Goal: Information Seeking & Learning: Learn about a topic

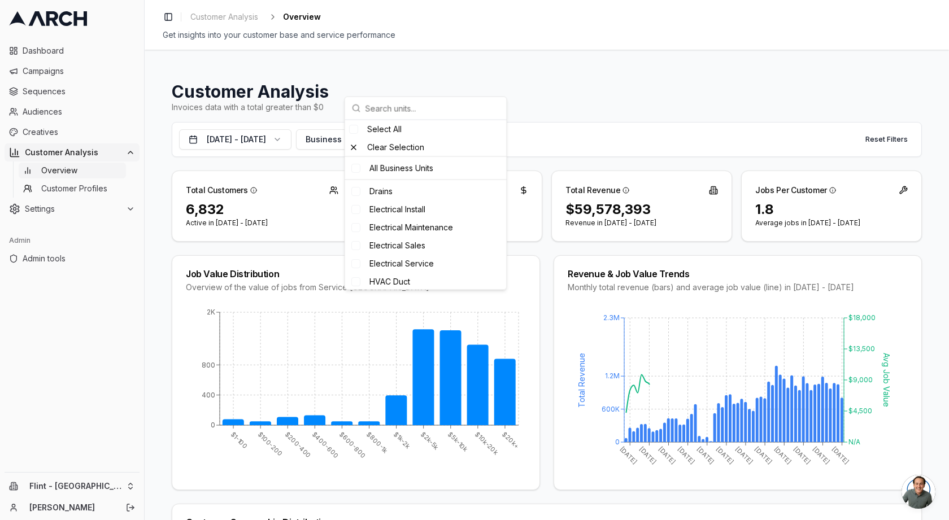
scroll to position [220, 0]
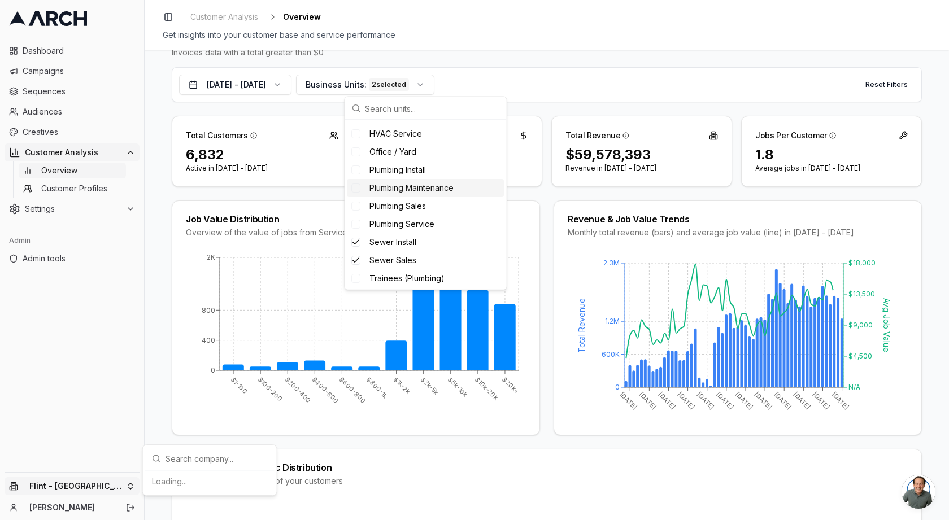
click at [97, 491] on html "Dashboard Campaigns Sequences Audiences Creatives Customer Analysis Overview Cu…" at bounding box center [474, 260] width 949 height 520
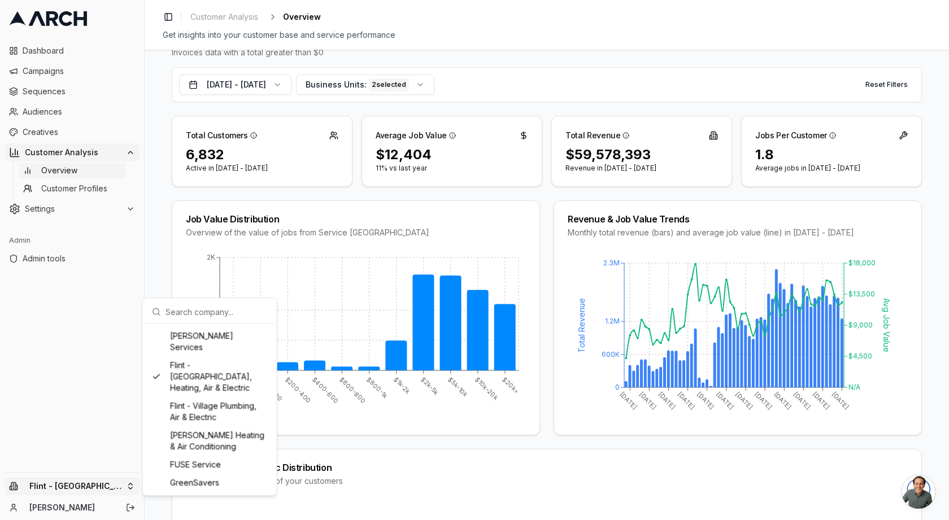
scroll to position [601, 0]
click at [238, 455] on div "Flint - Wolfer's Heating & Air Conditioning" at bounding box center [209, 439] width 125 height 29
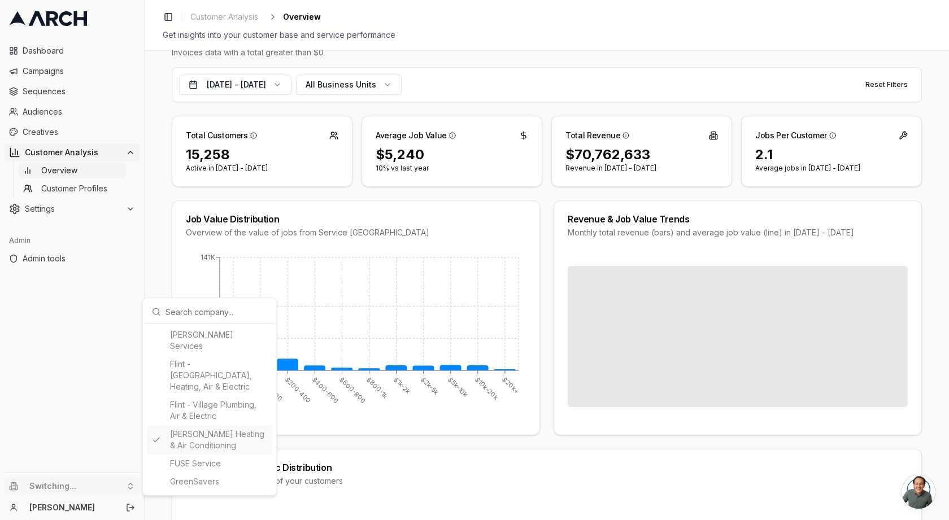
click at [73, 311] on html "Dashboard Campaigns Sequences Audiences Creatives Customer Analysis Overview Cu…" at bounding box center [474, 260] width 949 height 520
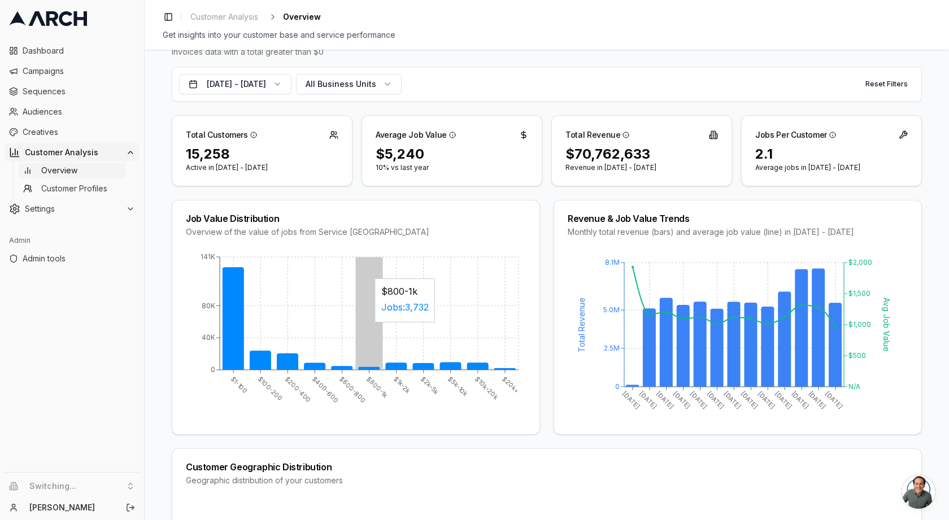
scroll to position [24, 0]
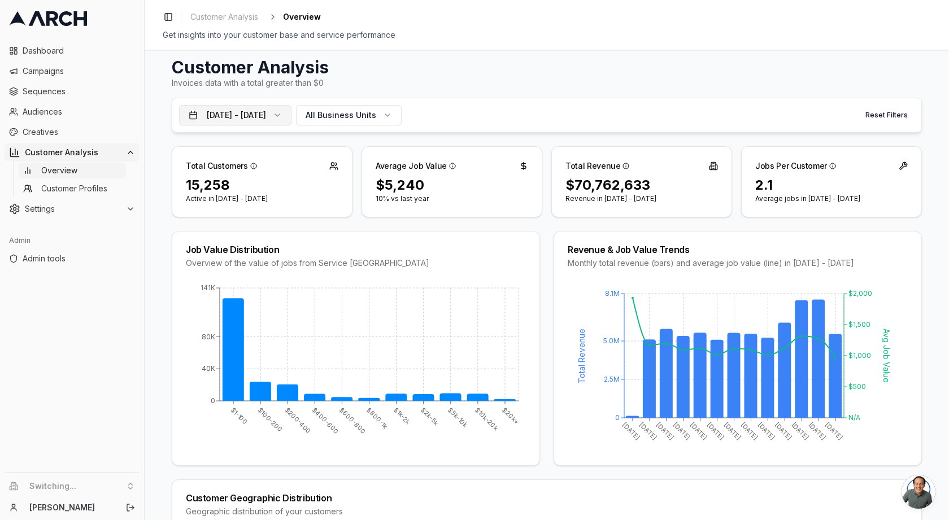
click at [291, 121] on button "Aug 30, 2024 - Aug 29, 2025" at bounding box center [235, 115] width 112 height 20
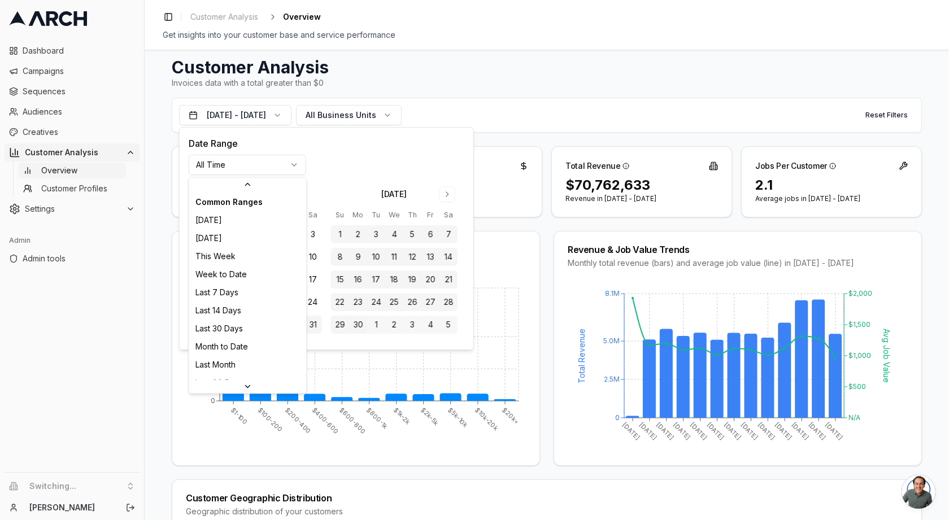
click at [268, 168] on html "Dashboard Campaigns Sequences Audiences Creatives Customer Analysis Overview Cu…" at bounding box center [474, 260] width 949 height 520
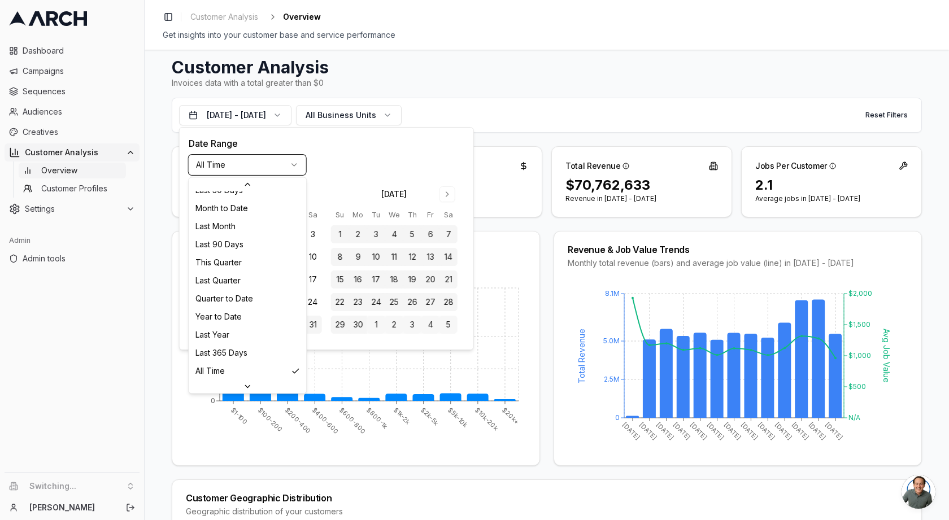
click at [268, 168] on html "Dashboard Campaigns Sequences Audiences Creatives Customer Analysis Overview Cu…" at bounding box center [474, 260] width 949 height 520
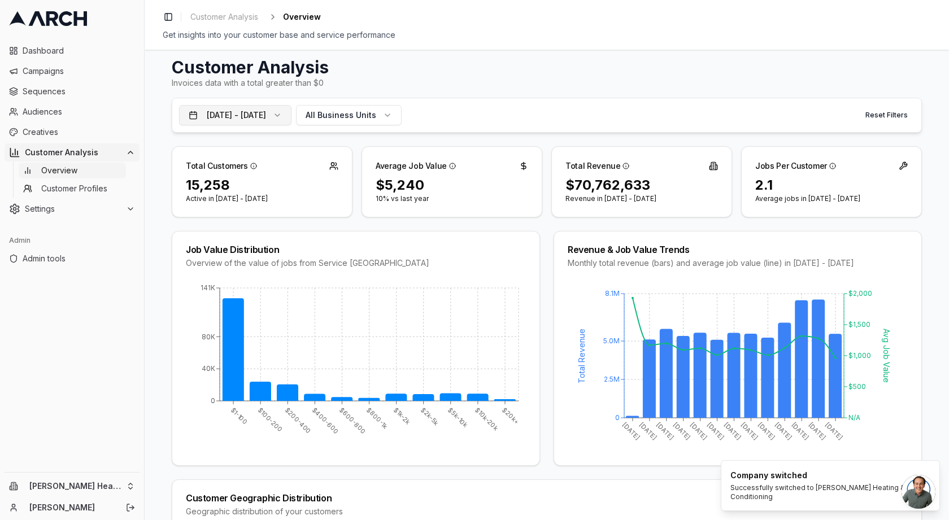
click at [278, 117] on button "Aug 30, 2024 - Aug 29, 2025" at bounding box center [235, 115] width 112 height 20
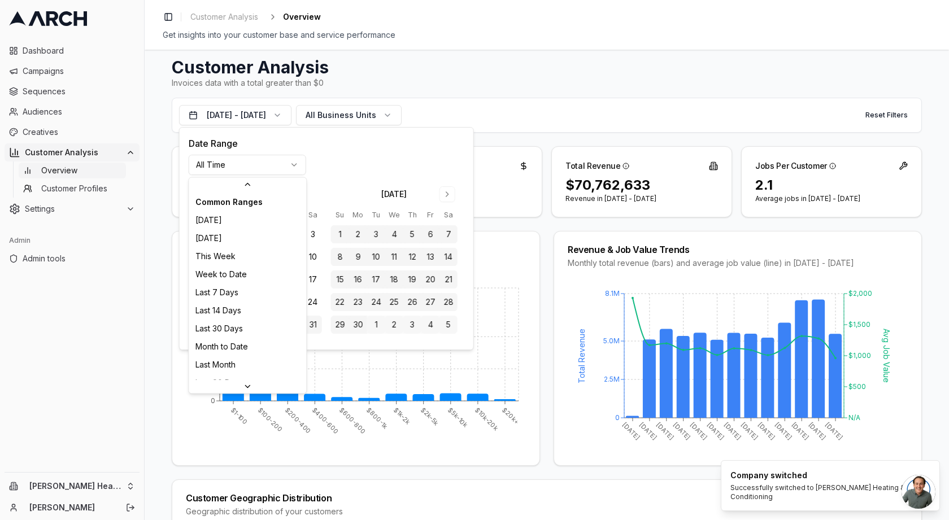
click at [276, 165] on html "Dashboard Campaigns Sequences Audiences Creatives Customer Analysis Overview Cu…" at bounding box center [474, 260] width 949 height 520
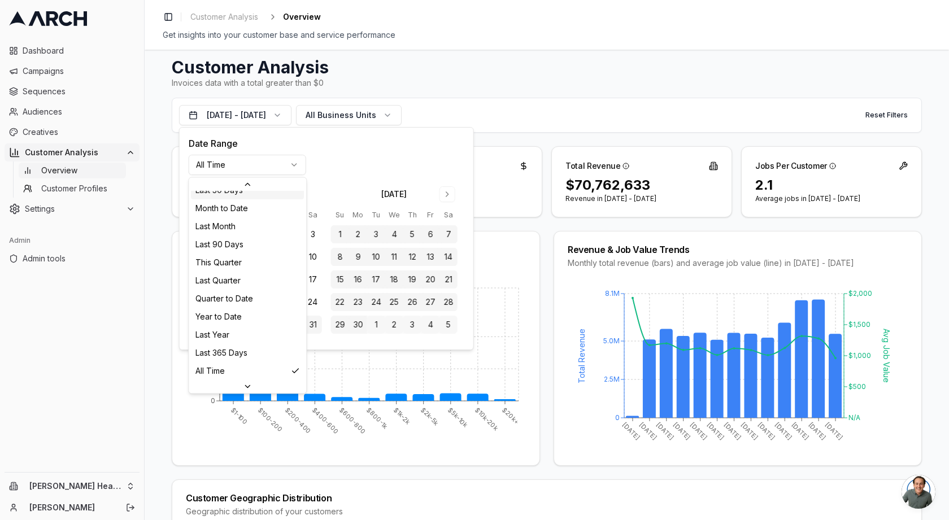
scroll to position [120, 0]
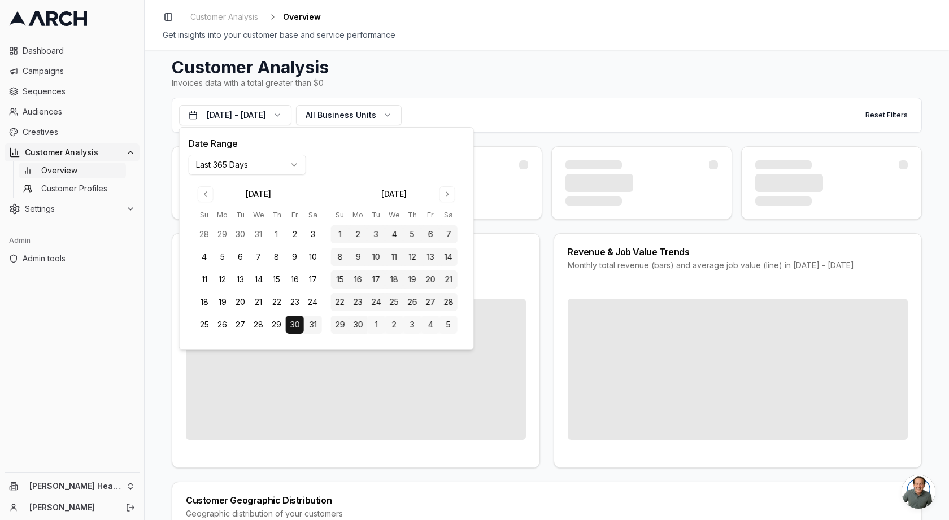
click at [444, 86] on div "Invoices data with a total greater than $0" at bounding box center [547, 82] width 750 height 11
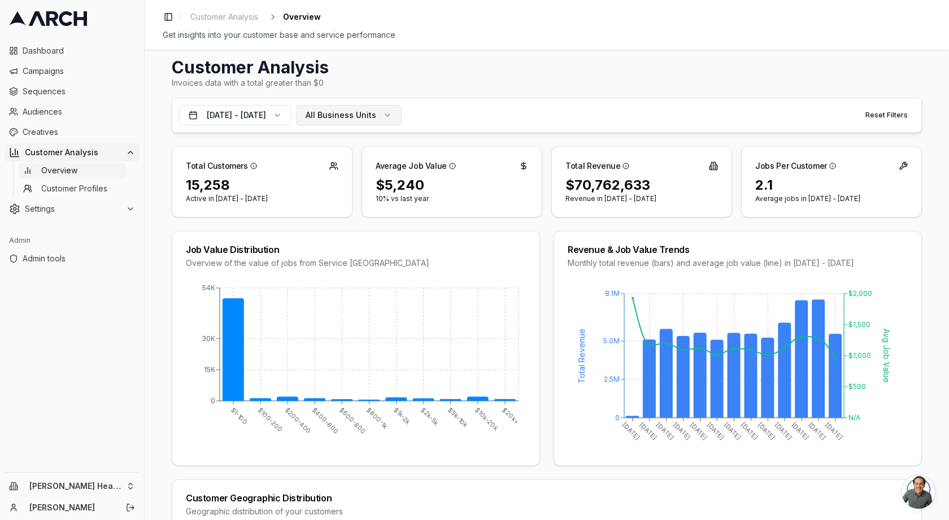
click at [351, 116] on button "All Business Units" at bounding box center [349, 115] width 106 height 20
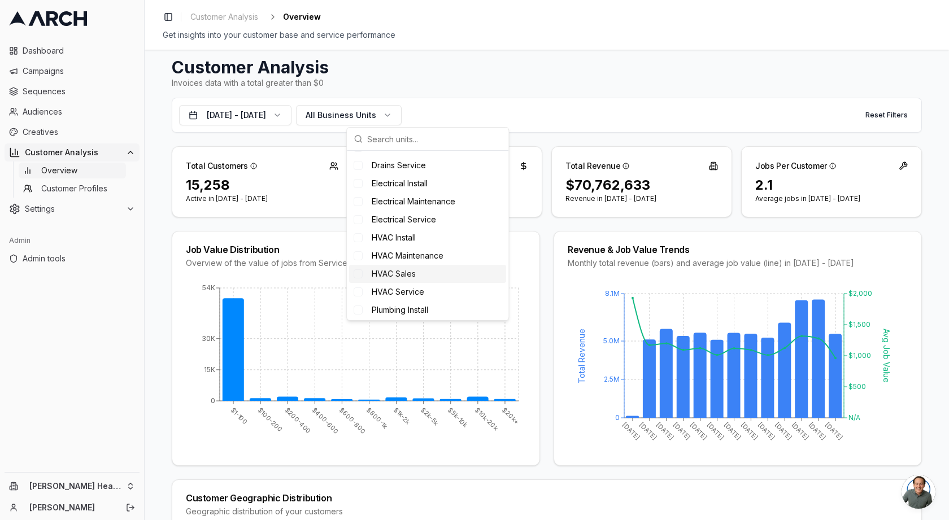
click at [420, 274] on div "HVAC Sales" at bounding box center [427, 274] width 157 height 18
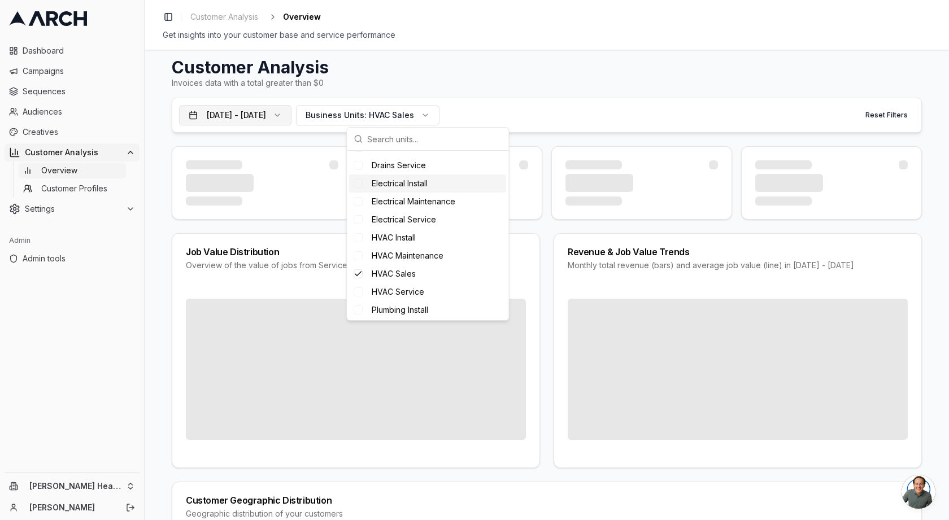
click at [291, 118] on button "Aug 30, 2024 - Aug 29, 2025" at bounding box center [235, 115] width 112 height 20
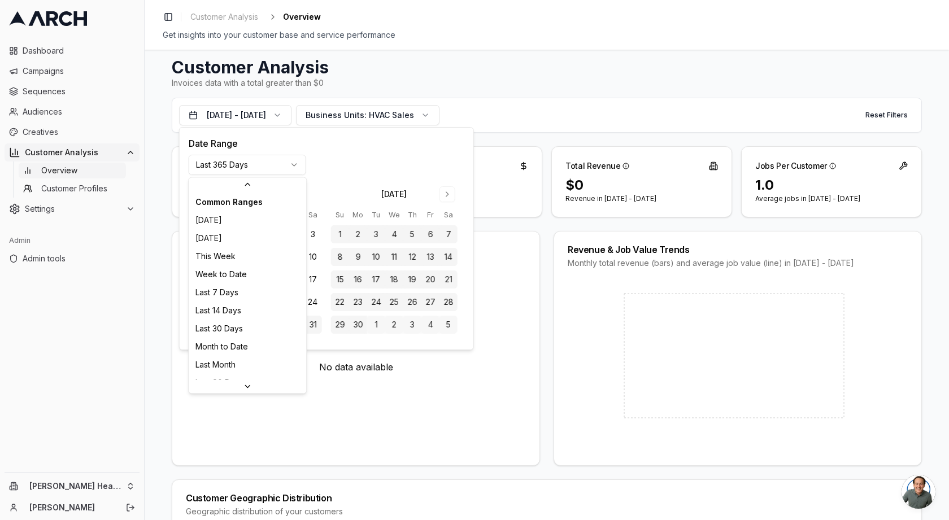
click at [295, 164] on html "Dashboard Campaigns Sequences Audiences Creatives Customer Analysis Overview Cu…" at bounding box center [474, 260] width 949 height 520
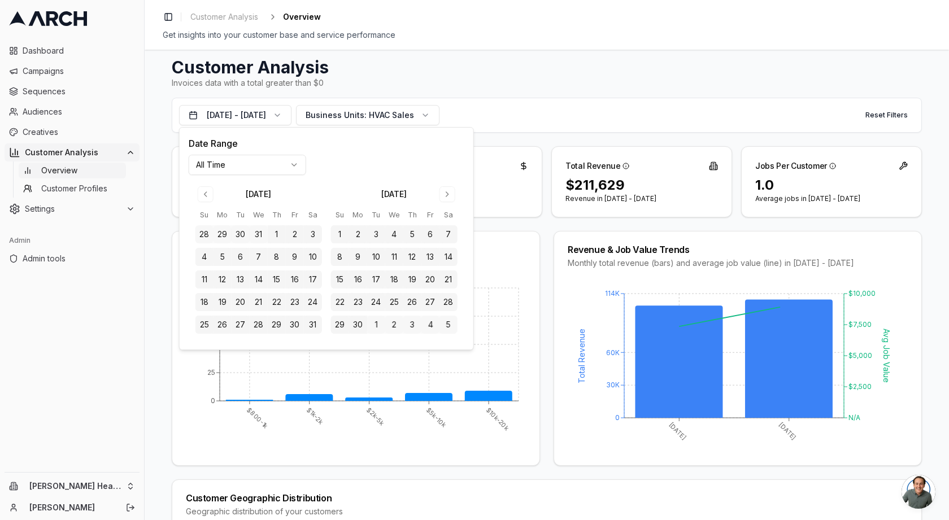
click at [622, 460] on div "Oct 2023 Nov 2023 0 30K 60K 114K Total Revenue N/A $2,500 $5,000 $7,500 $10,000…" at bounding box center [737, 373] width 367 height 183
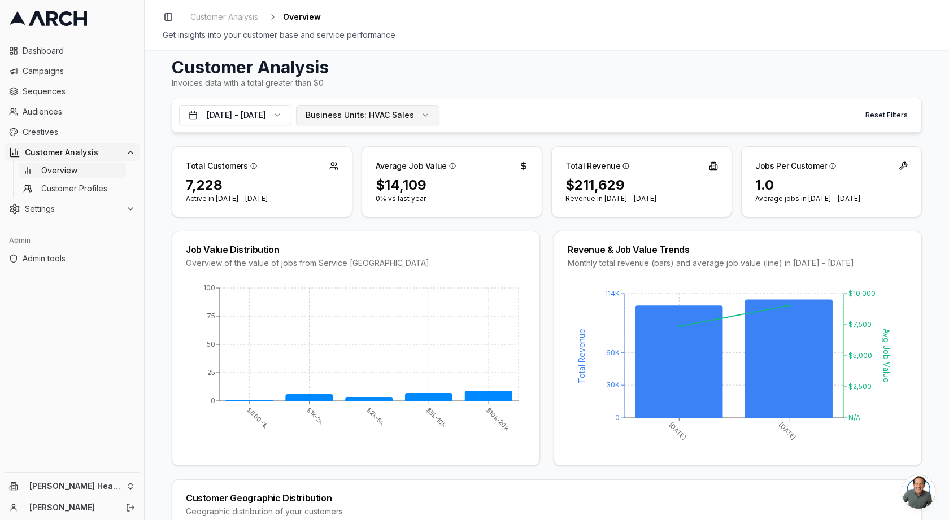
click at [367, 110] on span "Business Units:" at bounding box center [336, 115] width 61 height 11
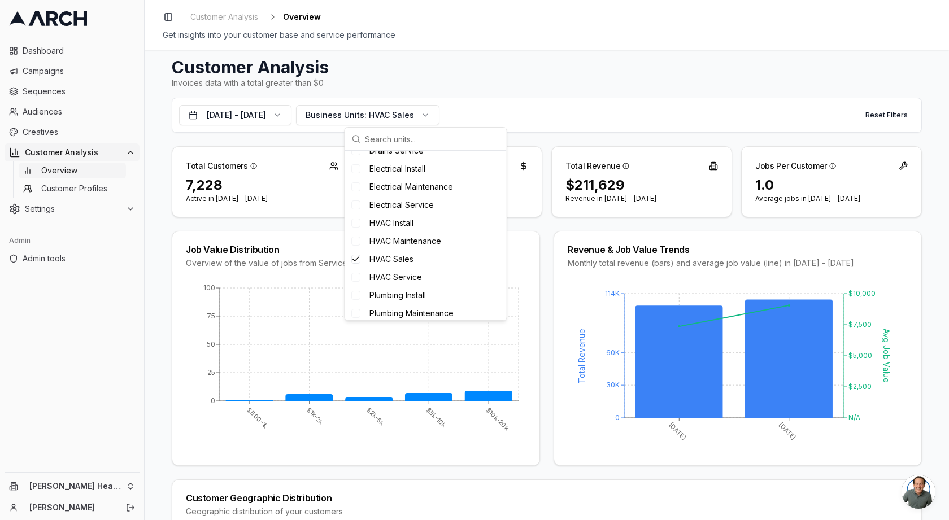
scroll to position [138, 0]
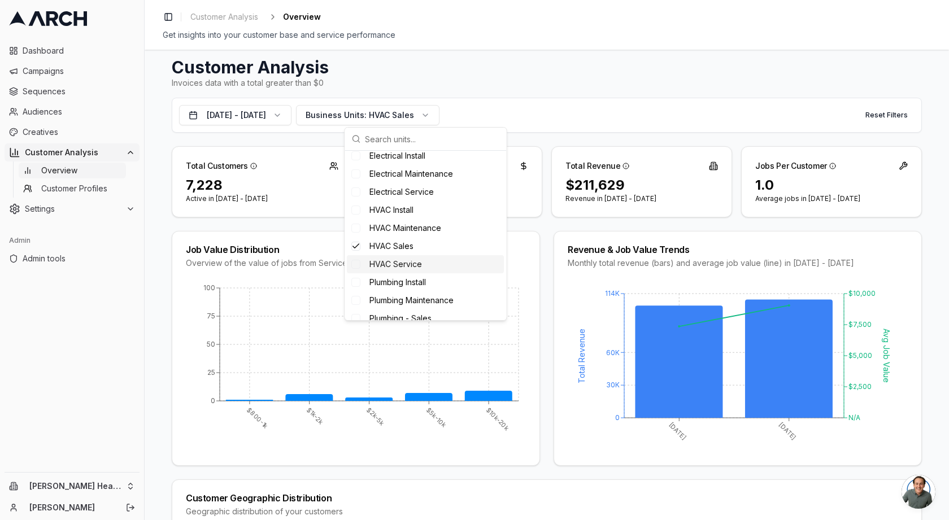
click at [417, 264] on span "HVAC Service" at bounding box center [395, 264] width 53 height 11
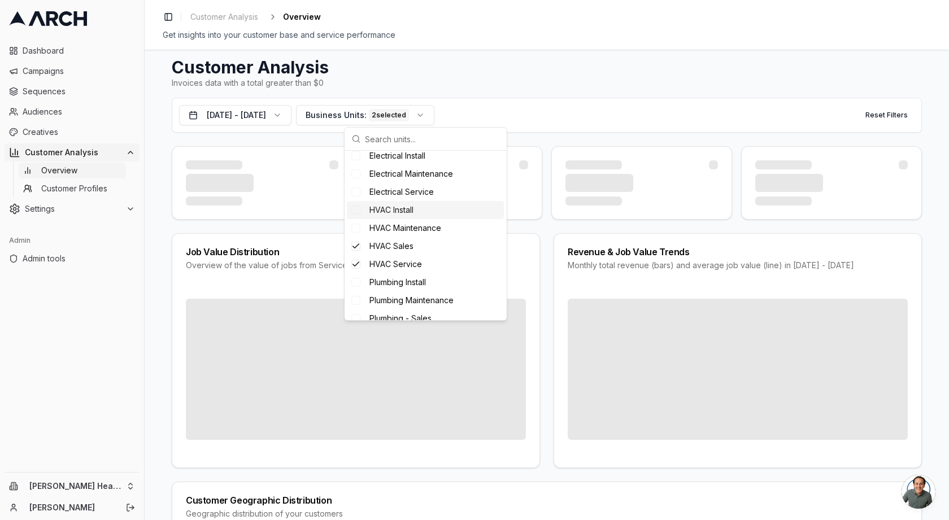
click at [403, 212] on span "HVAC Install" at bounding box center [391, 209] width 44 height 11
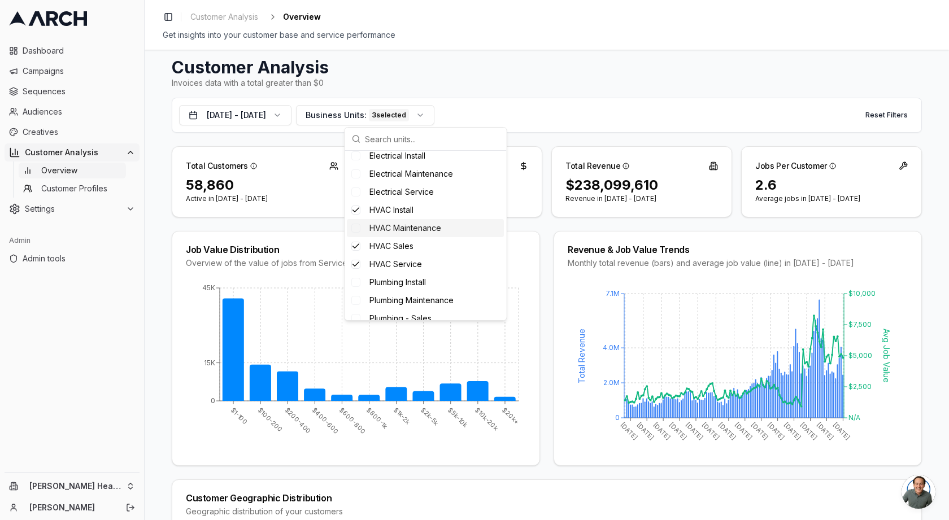
click at [408, 230] on span "HVAC Maintenance" at bounding box center [405, 228] width 72 height 11
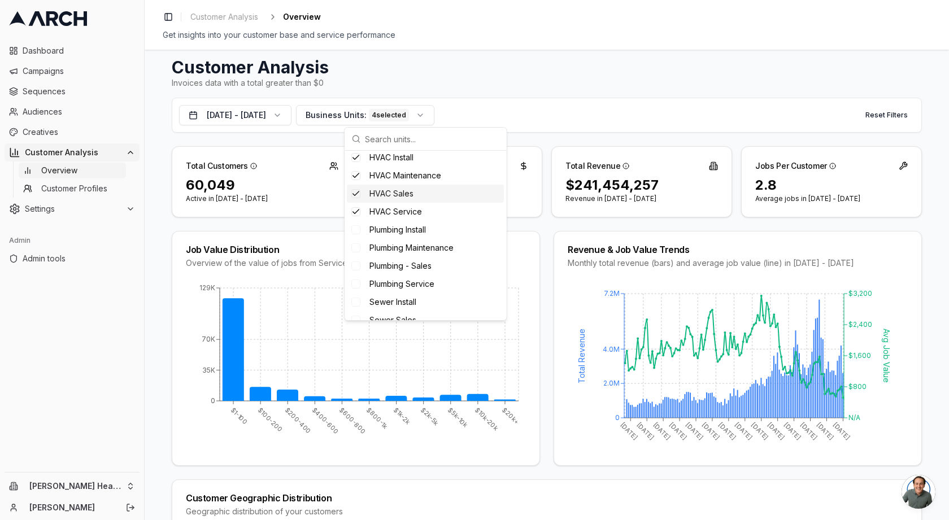
scroll to position [202, 0]
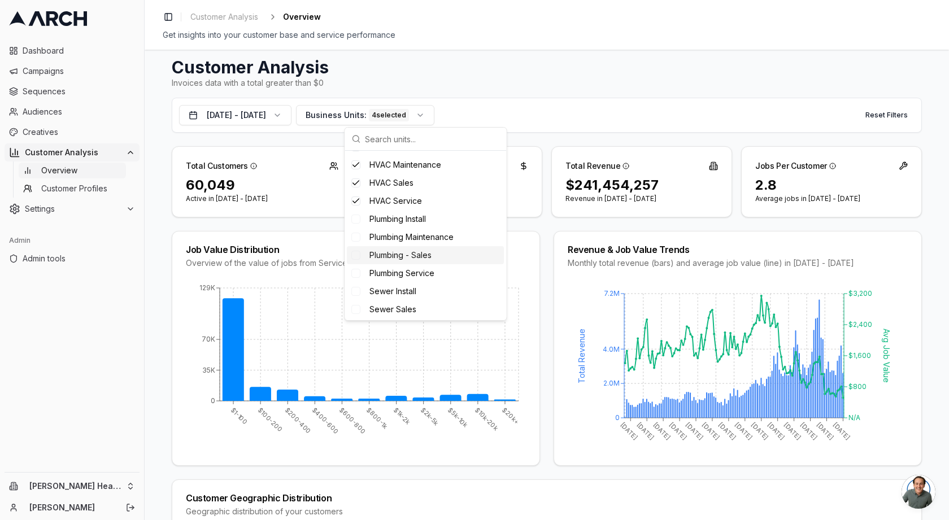
click at [426, 250] on span "Plumbing - Sales" at bounding box center [400, 255] width 62 height 11
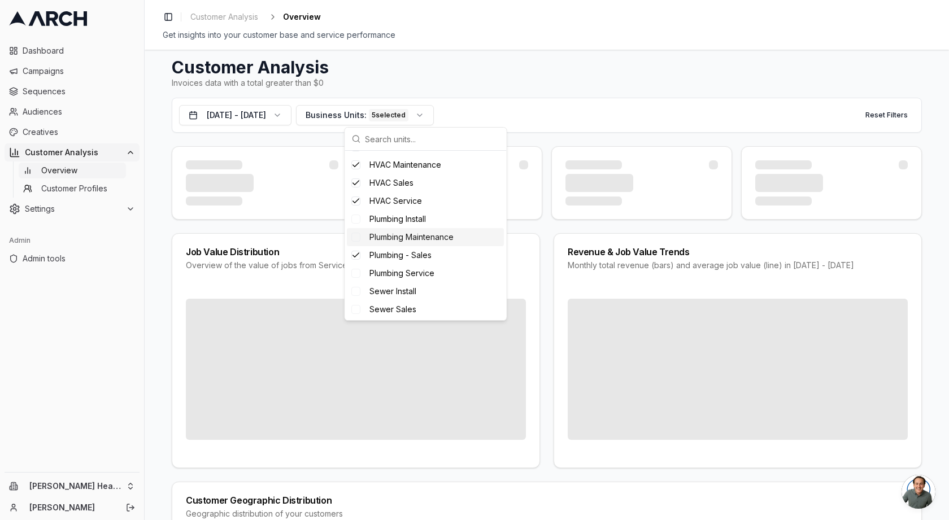
click at [422, 243] on div "Plumbing Maintenance" at bounding box center [425, 237] width 157 height 18
click at [415, 221] on span "Plumbing Install" at bounding box center [397, 218] width 56 height 11
click at [433, 273] on span "Plumbing Service" at bounding box center [401, 273] width 65 height 11
click at [69, 483] on html "Dashboard Campaigns Sequences Audiences Creatives Customer Analysis Overview Cu…" at bounding box center [474, 260] width 949 height 520
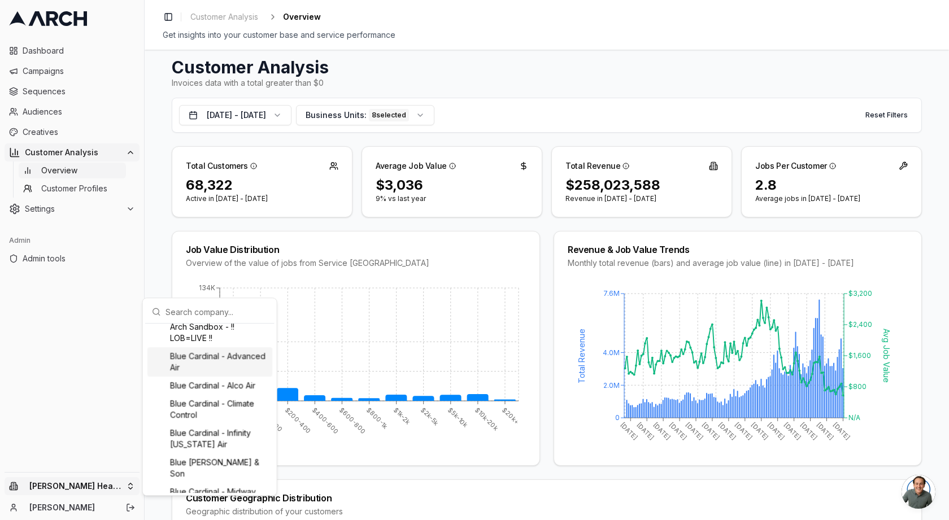
scroll to position [6, 0]
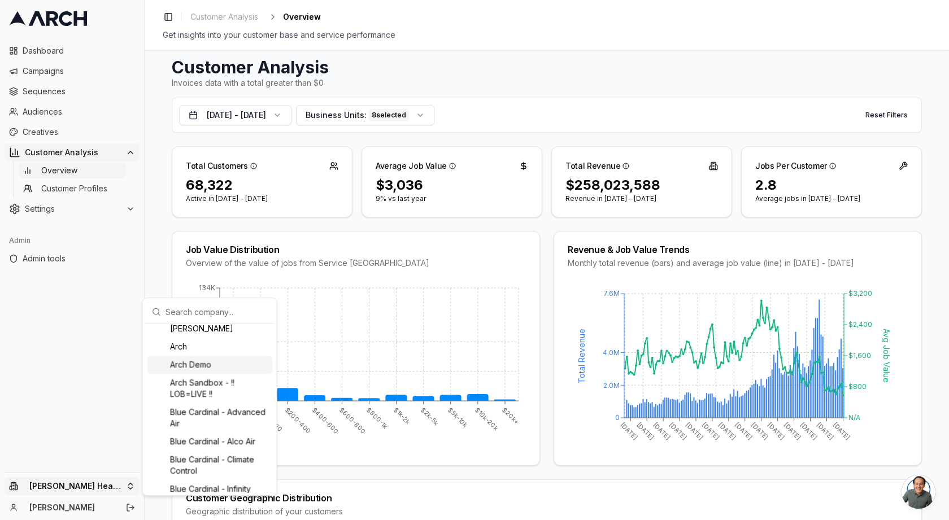
click at [211, 368] on div "Arch Demo" at bounding box center [209, 365] width 125 height 18
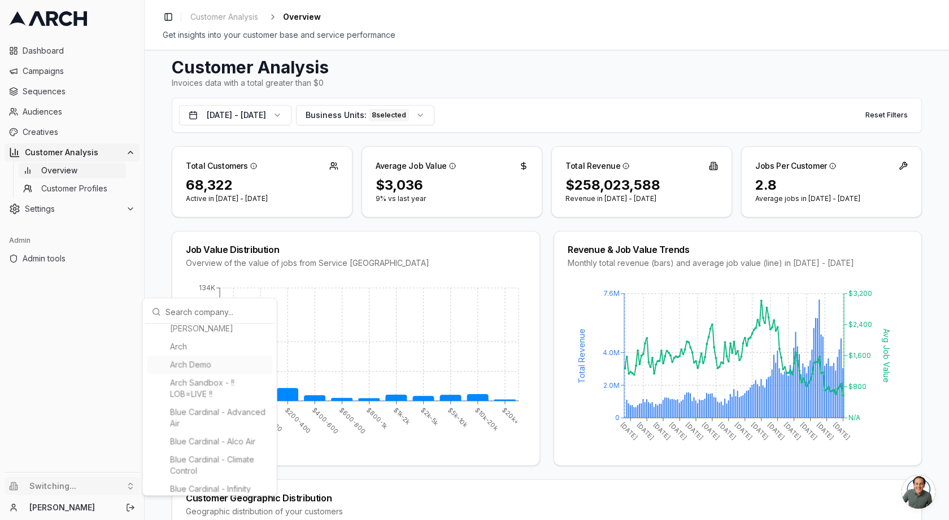
click at [71, 352] on html "Dashboard Campaigns Sequences Audiences Creatives Customer Analysis Overview Cu…" at bounding box center [474, 260] width 949 height 520
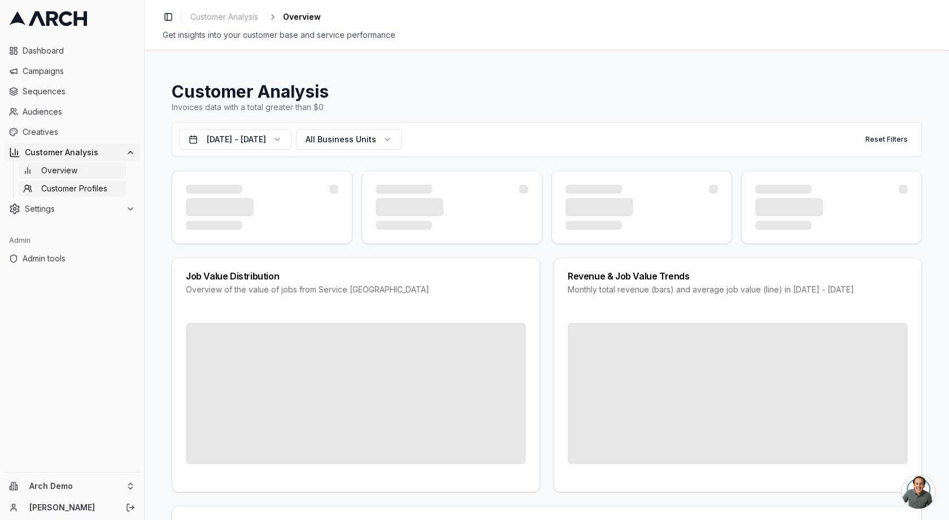
click at [78, 190] on span "Customer Profiles" at bounding box center [74, 188] width 66 height 11
